Goal: Task Accomplishment & Management: Complete application form

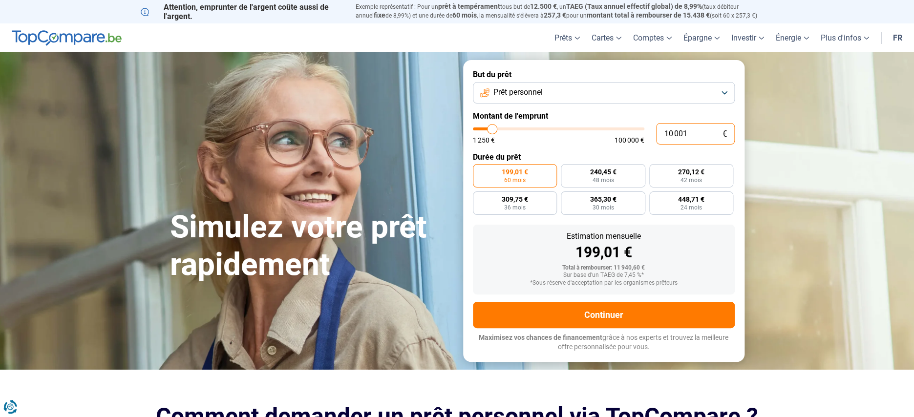
drag, startPoint x: 707, startPoint y: 136, endPoint x: 625, endPoint y: 133, distance: 82.6
click at [656, 133] on input "10 001" at bounding box center [695, 133] width 79 height 21
type input "4"
type input "1250"
type input "40"
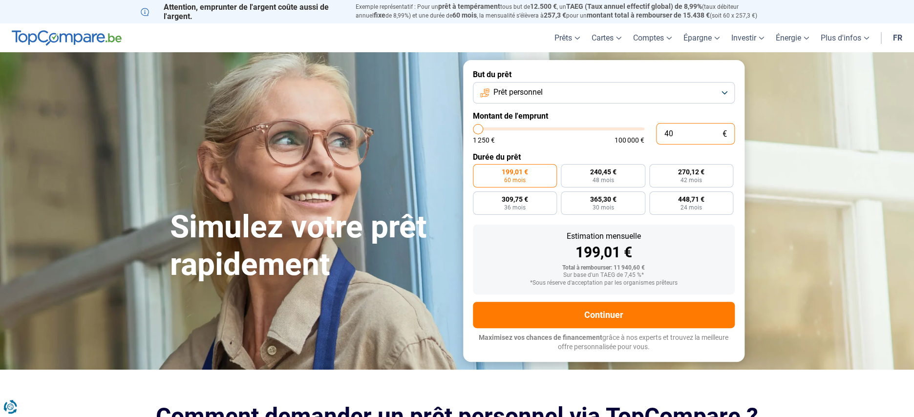
type input "1250"
type input "400"
type input "1250"
type input "4 000"
type input "4000"
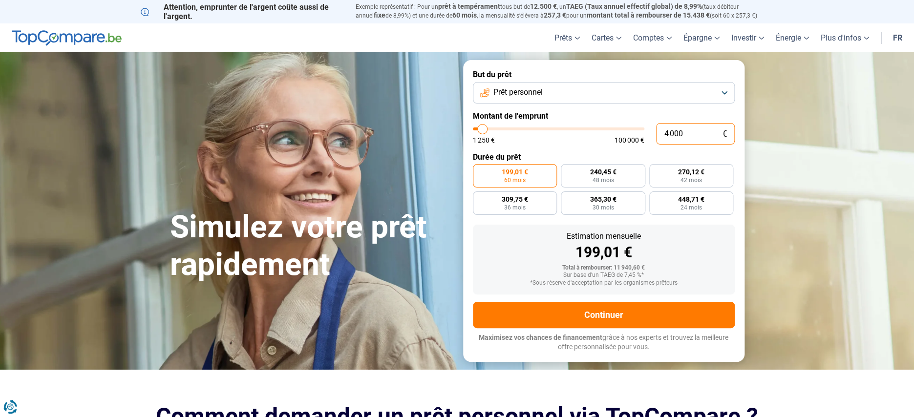
radio input "true"
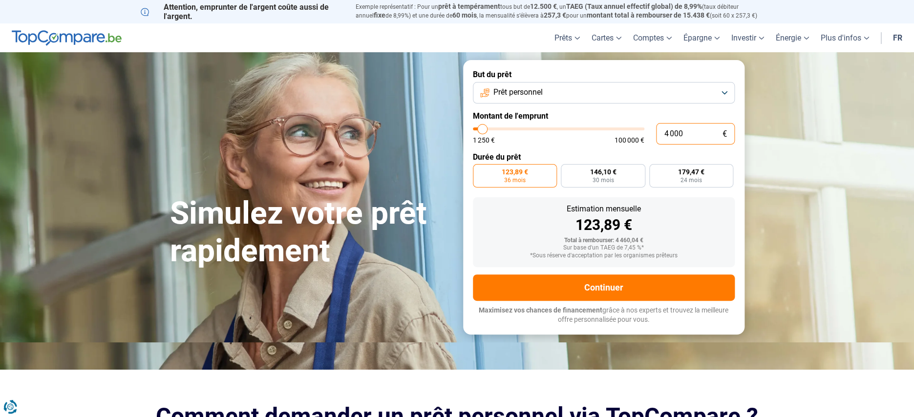
type input "4 000"
click at [588, 95] on button "Prêt personnel" at bounding box center [604, 92] width 262 height 21
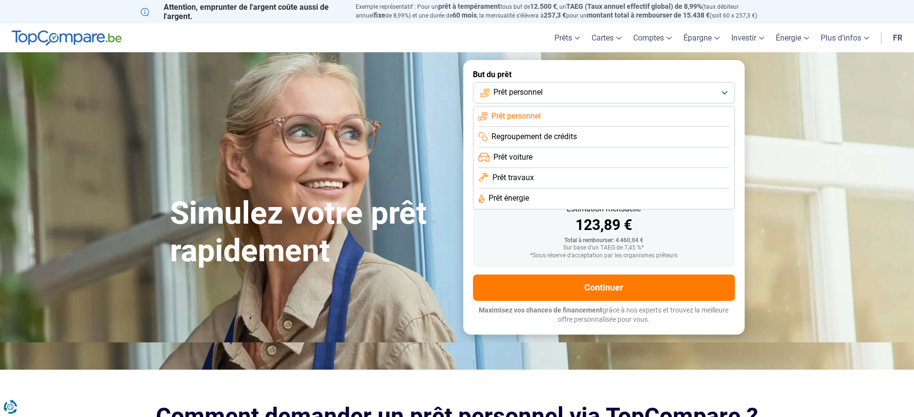
click at [520, 183] on span "Prêt travaux" at bounding box center [513, 177] width 42 height 11
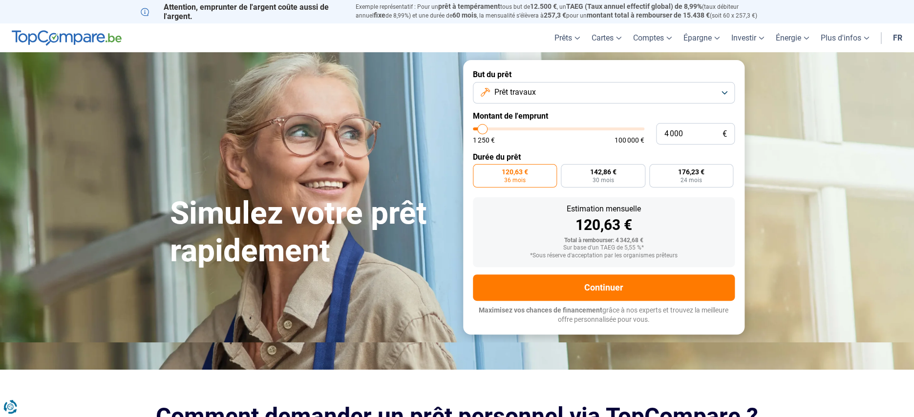
click at [557, 92] on button "Prêt travaux" at bounding box center [604, 92] width 262 height 21
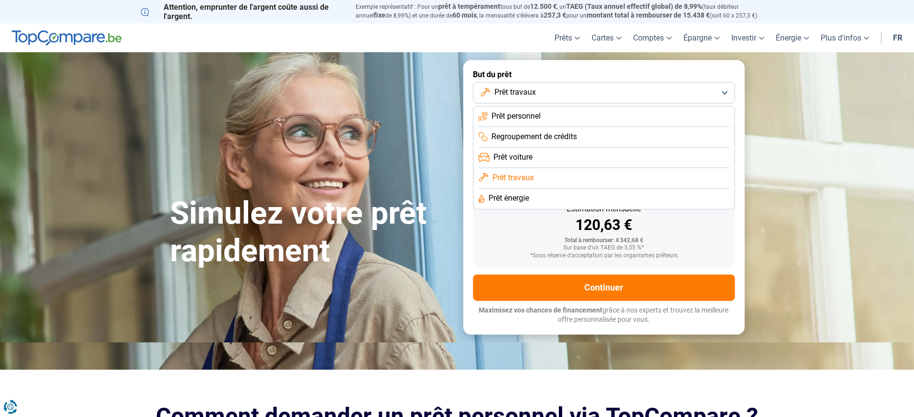
click at [526, 199] on span "Prêt énergie" at bounding box center [508, 198] width 41 height 11
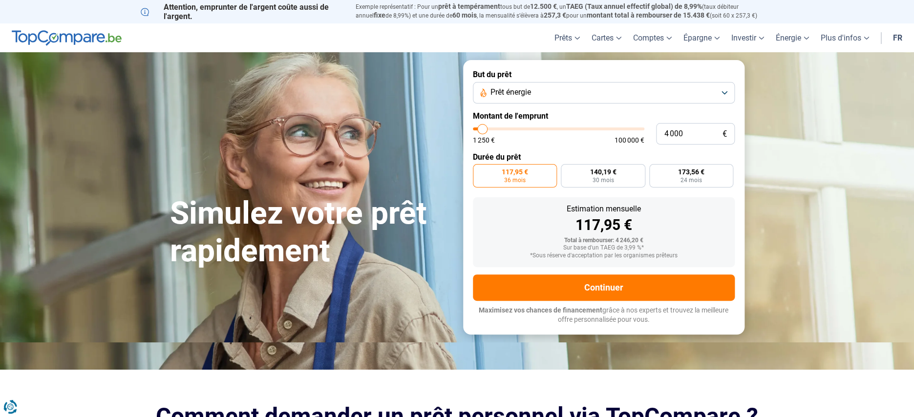
click at [514, 96] on span "Prêt énergie" at bounding box center [510, 92] width 41 height 11
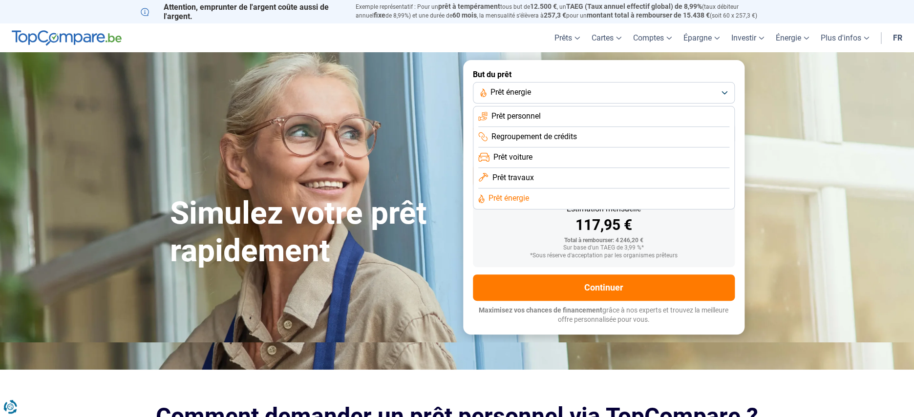
click at [512, 178] on span "Prêt travaux" at bounding box center [513, 177] width 42 height 11
